Goal: Task Accomplishment & Management: Complete application form

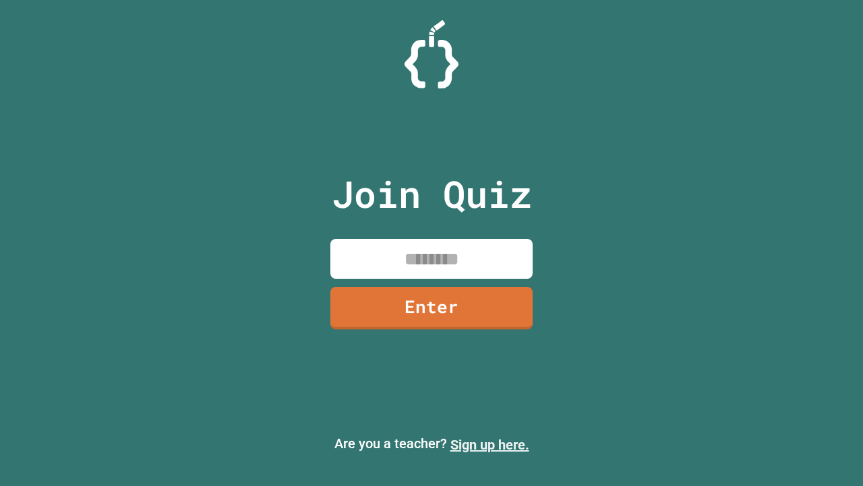
click at [490, 444] on link "Sign up here." at bounding box center [490, 444] width 79 height 16
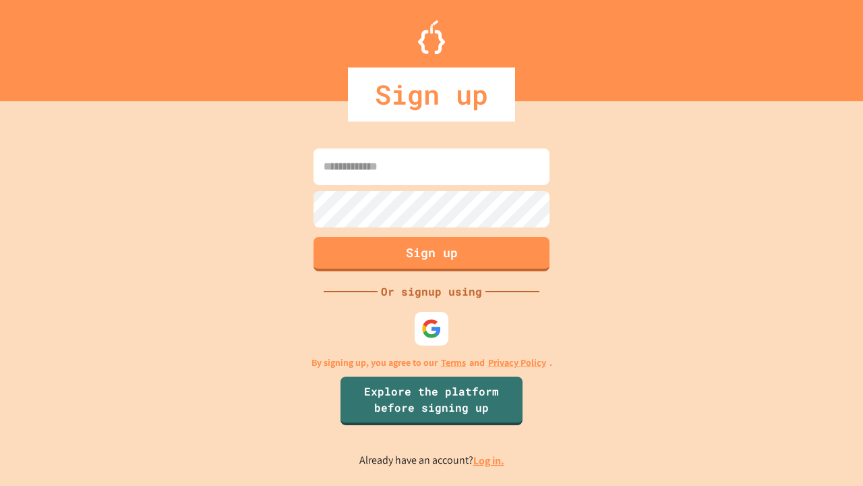
click at [490, 460] on link "Log in." at bounding box center [488, 460] width 31 height 14
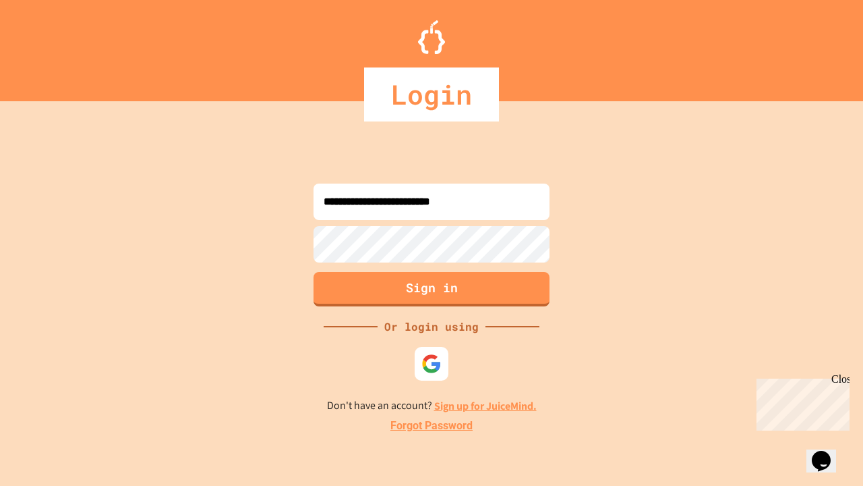
type input "**********"
